Goal: Task Accomplishment & Management: Use online tool/utility

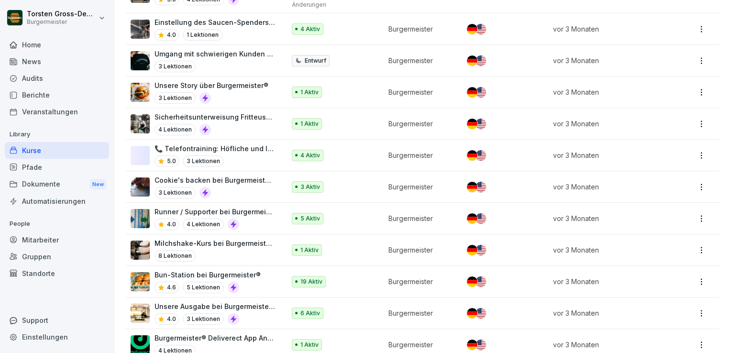
click at [369, 203] on td "5 Aktiv" at bounding box center [335, 219] width 97 height 32
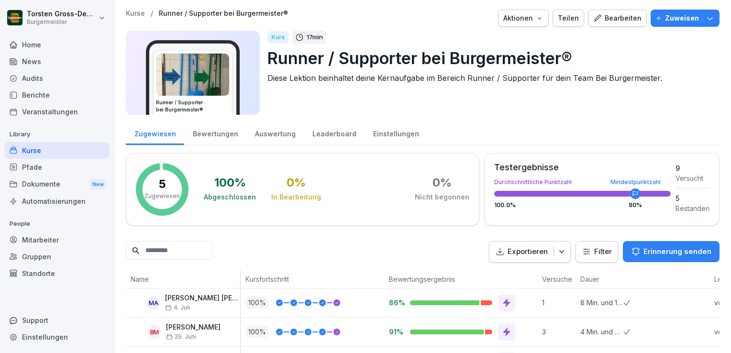
click at [35, 152] on div "Kurse" at bounding box center [57, 150] width 104 height 17
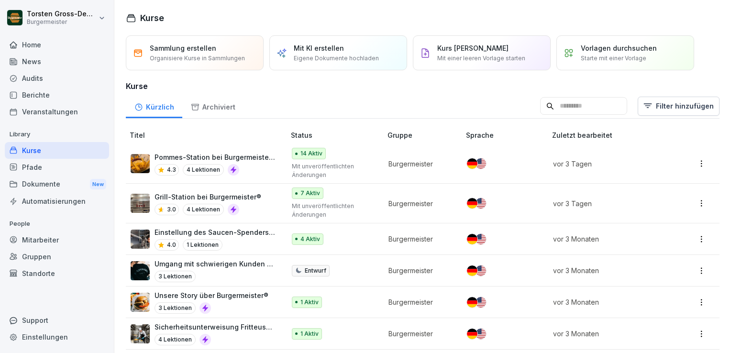
click at [35, 152] on div "Kurse" at bounding box center [57, 150] width 104 height 17
click at [21, 78] on div "Audits" at bounding box center [57, 78] width 104 height 17
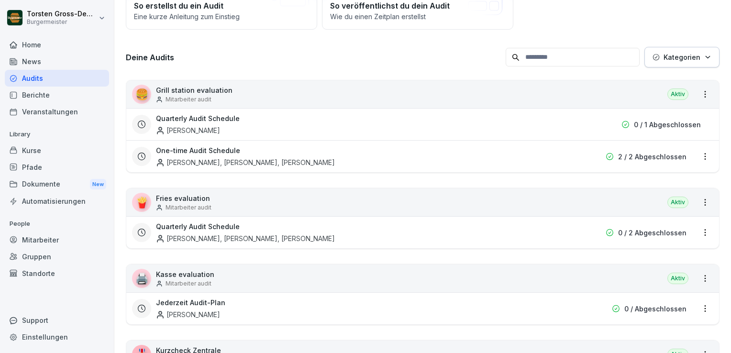
scroll to position [102, 0]
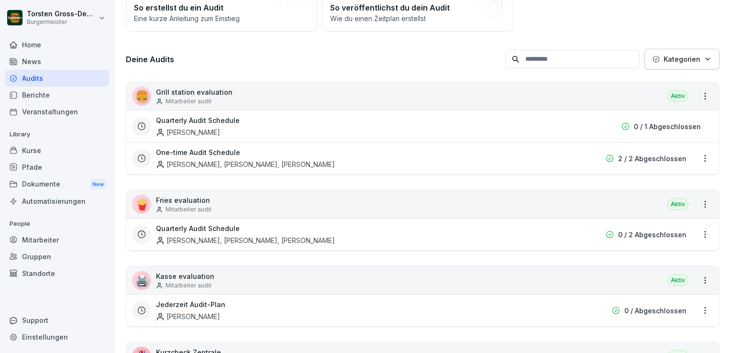
click at [668, 93] on div "Aktiv" at bounding box center [678, 95] width 21 height 11
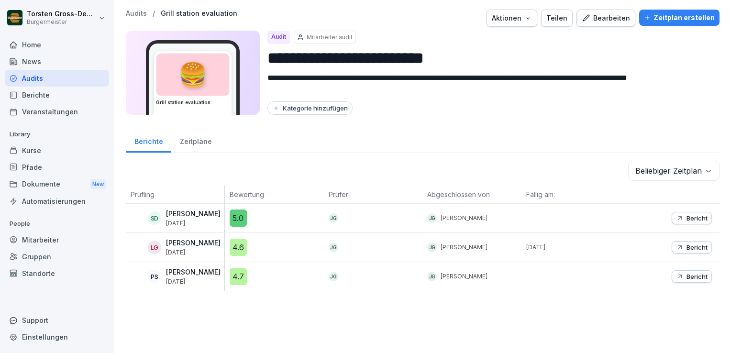
click at [509, 117] on div "**********" at bounding box center [423, 65] width 594 height 111
click at [31, 75] on div "Audits" at bounding box center [57, 78] width 104 height 17
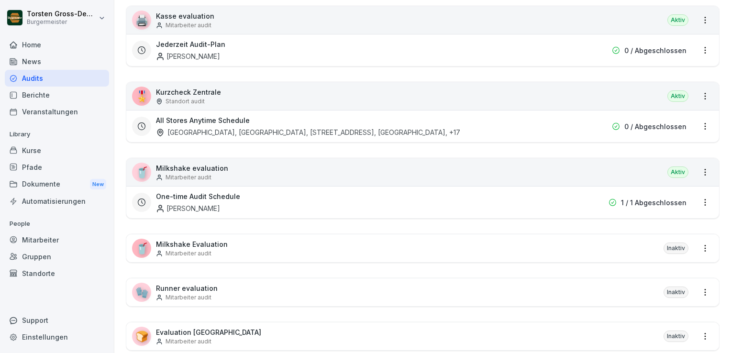
scroll to position [362, 0]
click at [287, 122] on div "All Stores Anytime Schedule [GEOGRAPHIC_DATA], [STREET_ADDRESS], [GEOGRAPHIC_DA…" at bounding box center [361, 127] width 411 height 22
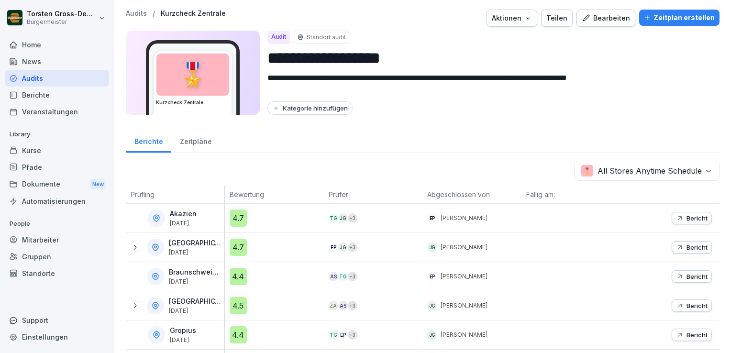
click at [674, 20] on div "Zeitplan erstellen" at bounding box center [679, 17] width 71 height 11
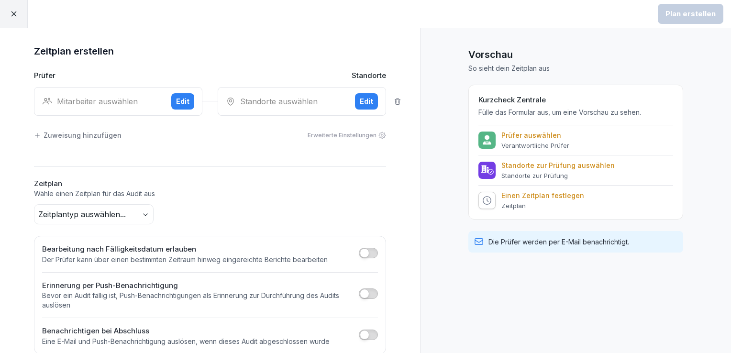
click at [128, 102] on div "Mitarbeiter auswählen" at bounding box center [103, 101] width 122 height 11
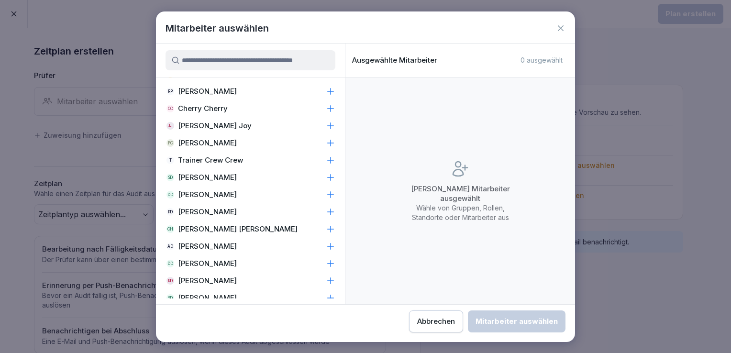
scroll to position [3554, 0]
click at [237, 61] on input at bounding box center [251, 60] width 170 height 20
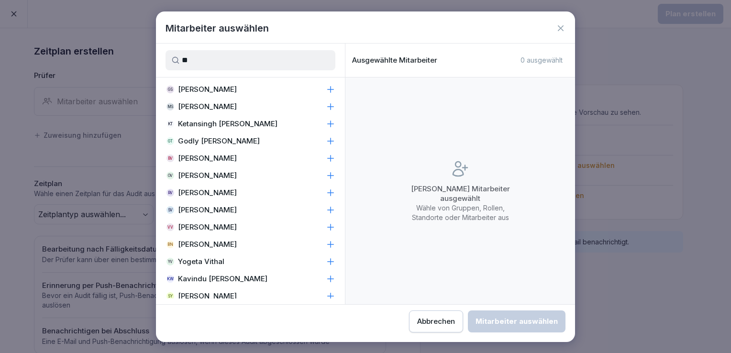
scroll to position [0, 0]
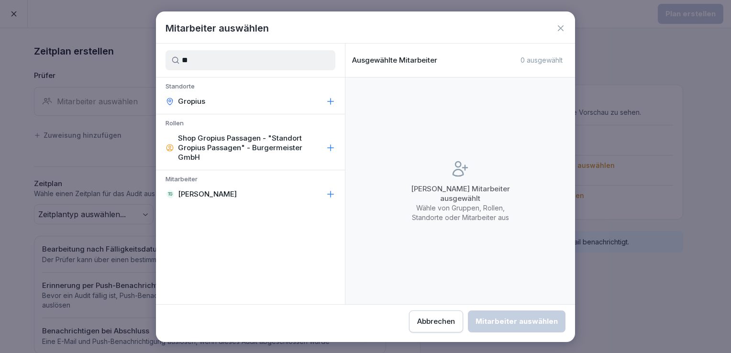
type input "**"
click at [214, 194] on p "[PERSON_NAME]" at bounding box center [207, 195] width 59 height 10
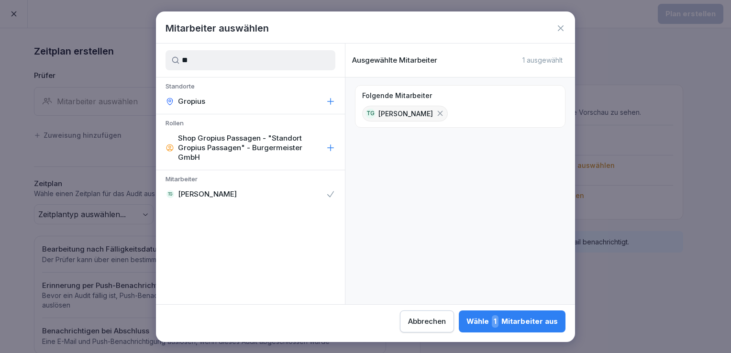
click at [511, 321] on div "Wähle 1 Mitarbeiter aus" at bounding box center [512, 321] width 91 height 12
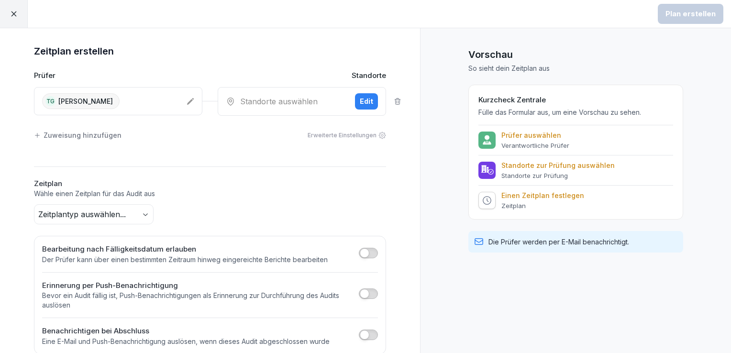
click at [276, 101] on div "Standorte auswählen" at bounding box center [287, 101] width 122 height 11
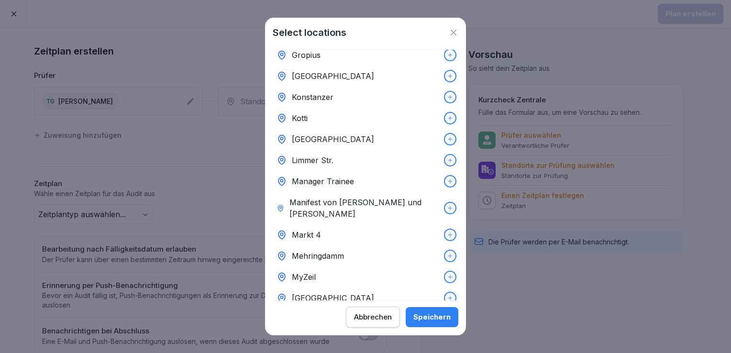
scroll to position [119, 0]
click at [322, 266] on div "MyZeil" at bounding box center [366, 276] width 186 height 21
click at [424, 322] on div "Speichern" at bounding box center [431, 317] width 37 height 11
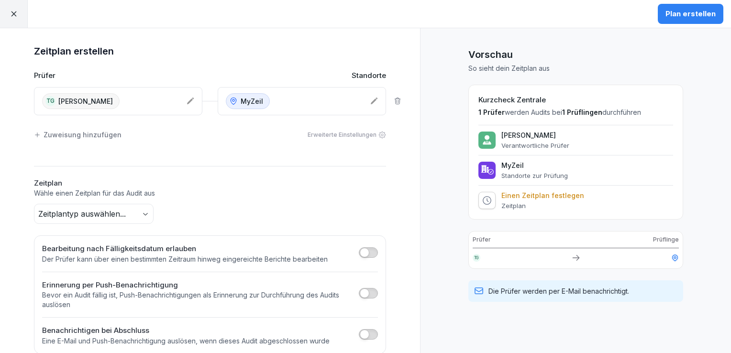
click at [368, 249] on button "button" at bounding box center [368, 252] width 19 height 11
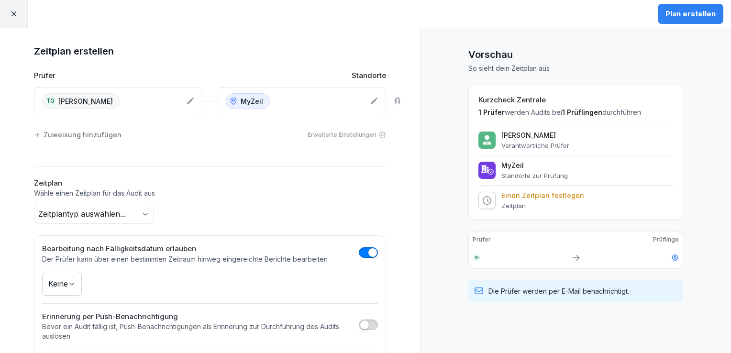
click at [68, 280] on body "Plan erstellen Zeitplan erstellen Prüfer Standorte TG [PERSON_NAME] MyZeil Zuwe…" at bounding box center [365, 176] width 731 height 353
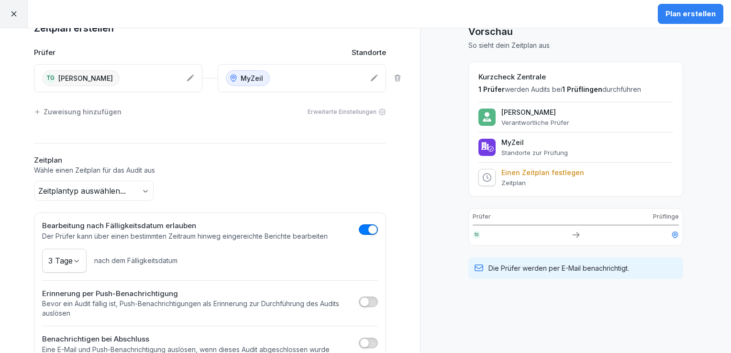
scroll to position [27, 0]
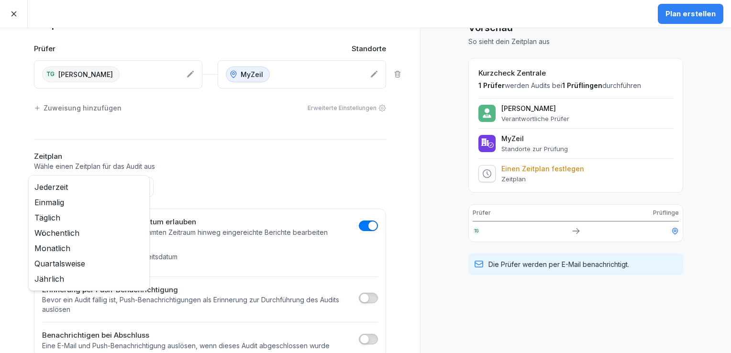
click at [141, 187] on body "Plan erstellen Zeitplan erstellen Prüfer Standorte TG [PERSON_NAME] MyZeil Zuwe…" at bounding box center [365, 176] width 731 height 353
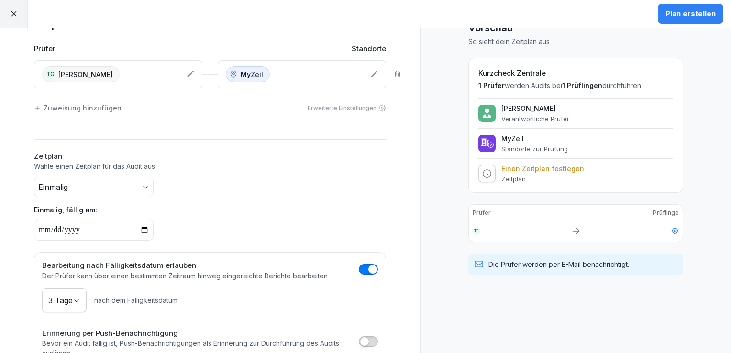
click at [140, 227] on input "date" at bounding box center [94, 230] width 120 height 21
type input "**********"
click at [433, 240] on div "Vorschau So sieht dein Zeitplan aus Kurzcheck Zentrale 1 Prüfer werden Audits b…" at bounding box center [575, 209] width 311 height 416
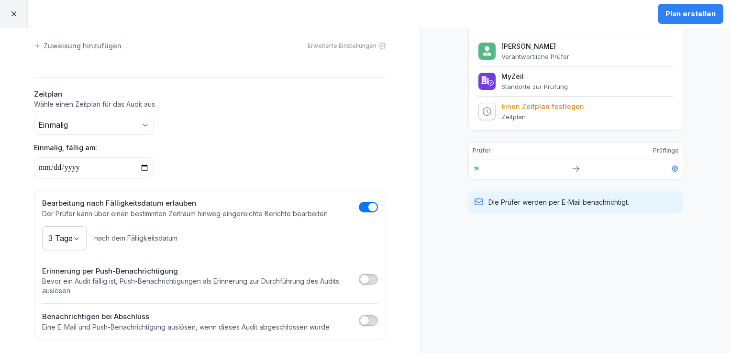
scroll to position [0, 0]
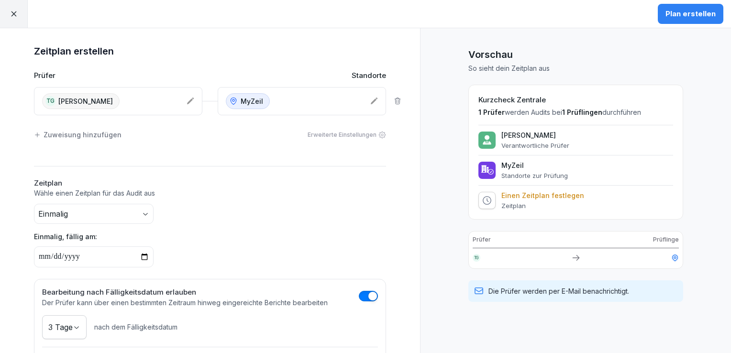
click at [704, 15] on div "Plan erstellen" at bounding box center [691, 14] width 50 height 11
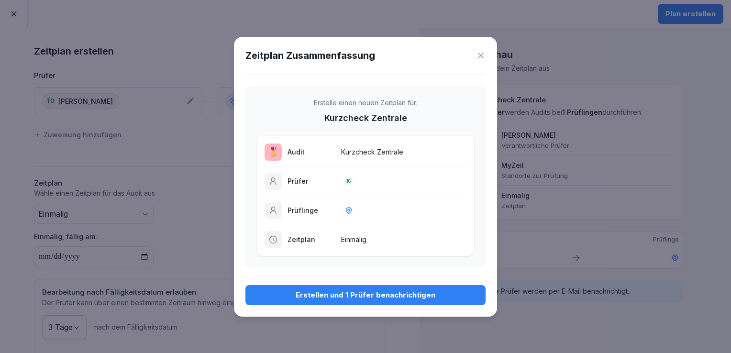
click at [354, 293] on div "Erstellen und 1 Prüfer benachrichtigen" at bounding box center [365, 295] width 225 height 11
